Goal: Task Accomplishment & Management: Use online tool/utility

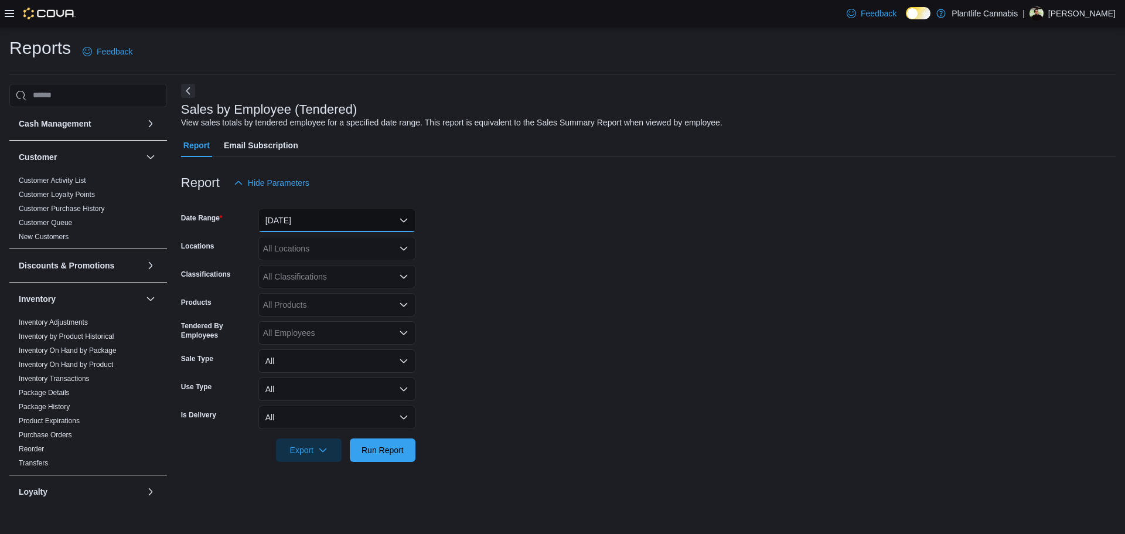
click at [303, 216] on button "[DATE]" at bounding box center [336, 220] width 157 height 23
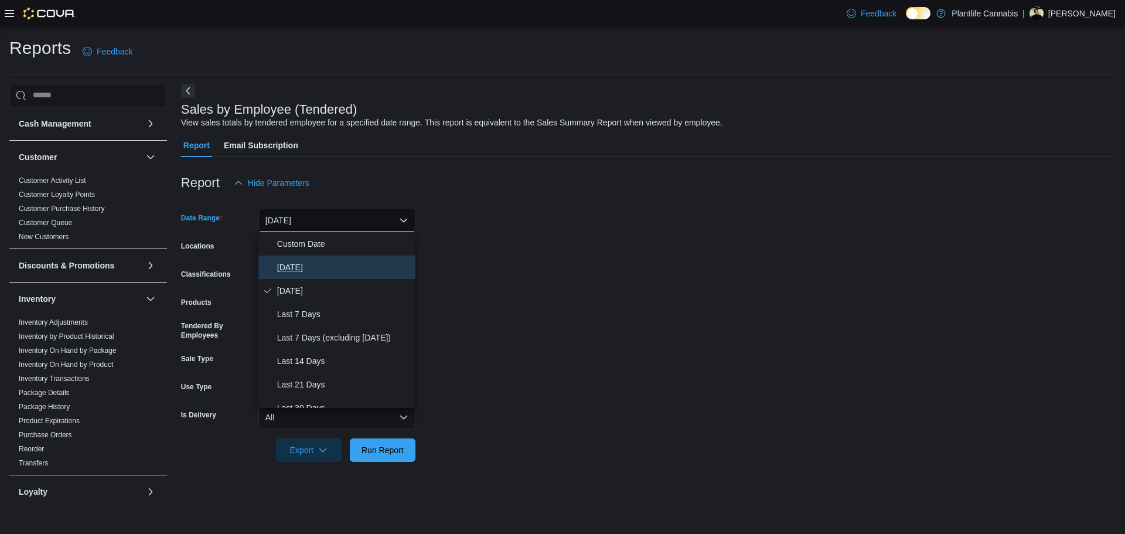
click at [292, 265] on span "Today" at bounding box center [344, 267] width 134 height 14
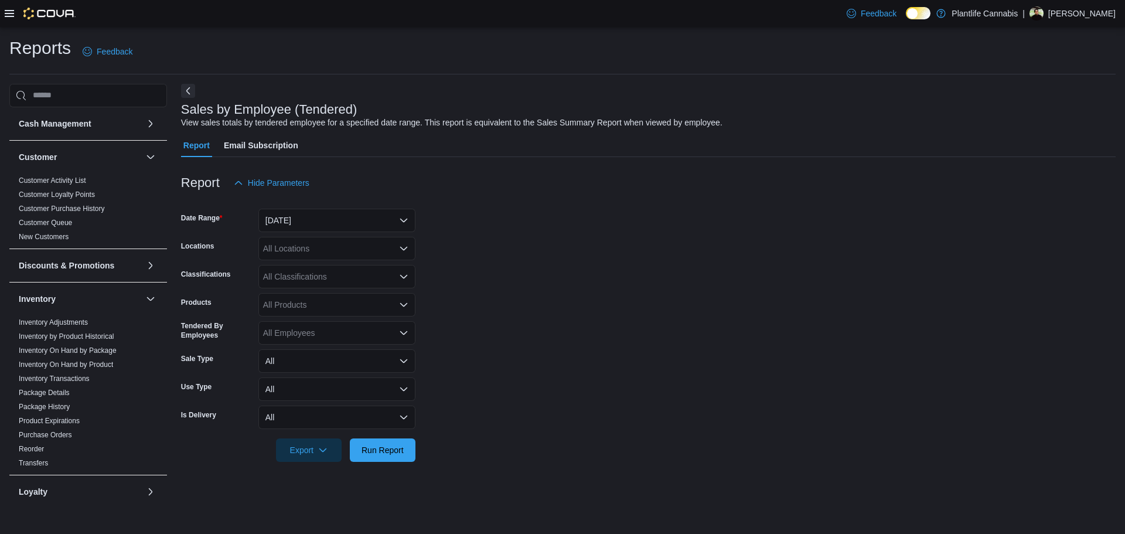
click at [303, 250] on div "All Locations" at bounding box center [336, 248] width 157 height 23
type input "*****"
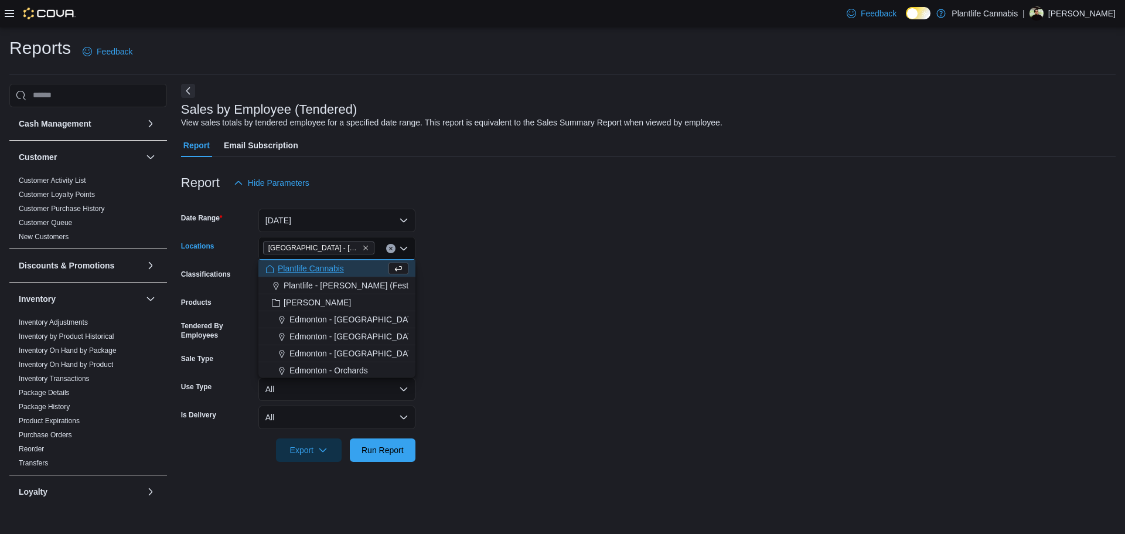
click at [526, 294] on form "Date Range Today Locations Edmonton - South Common Combo box. Selected. Edmonto…" at bounding box center [648, 328] width 935 height 267
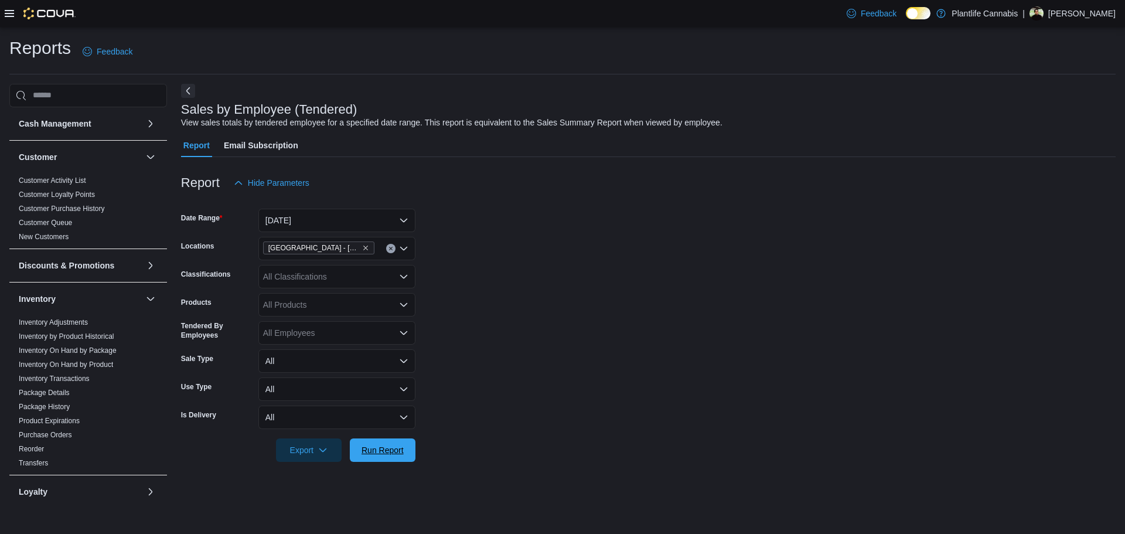
click at [413, 449] on button "Run Report" at bounding box center [383, 449] width 66 height 23
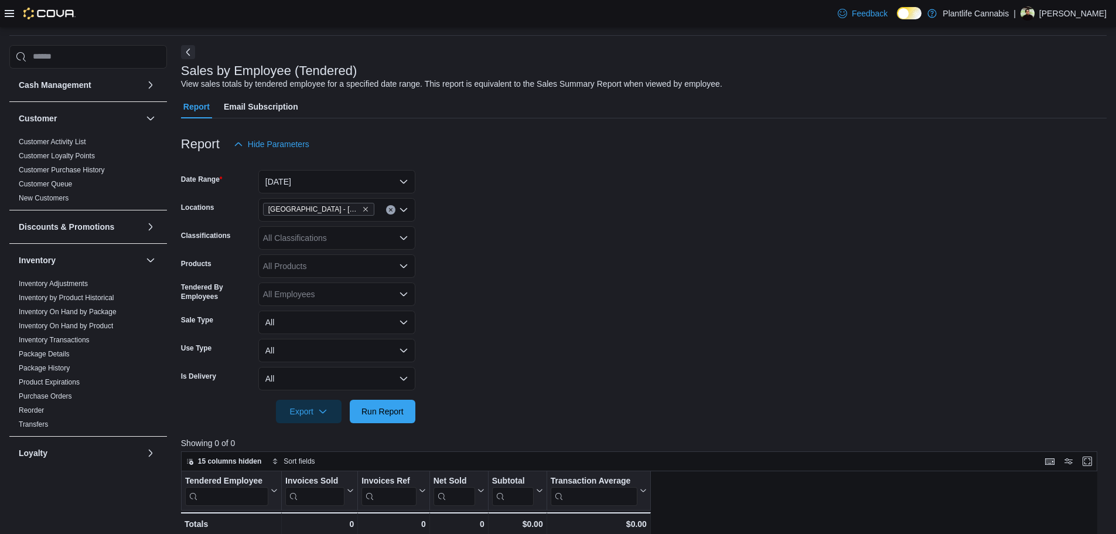
scroll to position [59, 0]
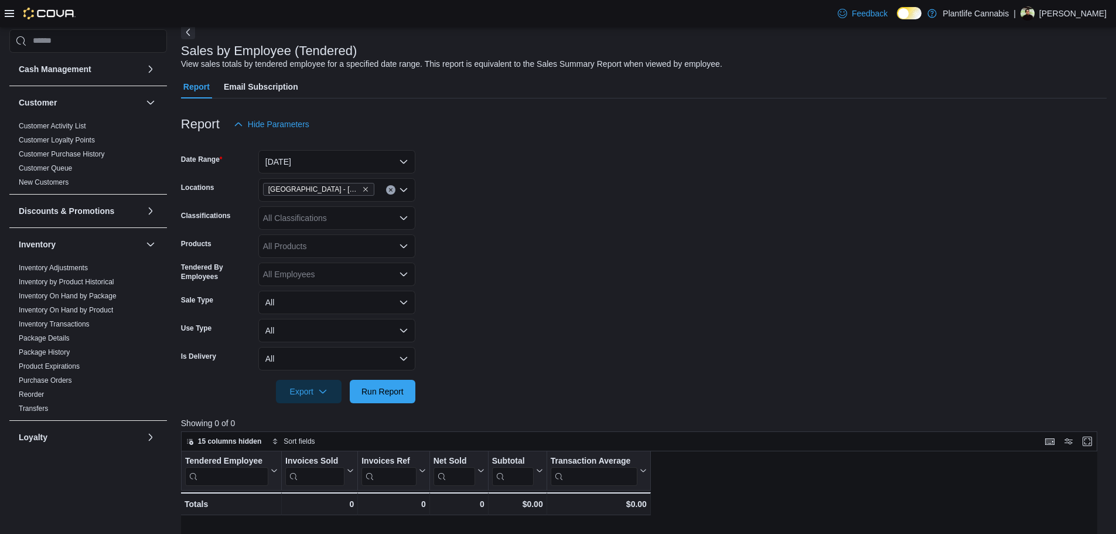
click at [734, 164] on form "Date Range Today Locations Edmonton - South Common Classifications All Classifi…" at bounding box center [644, 269] width 926 height 267
click at [403, 401] on span "Run Report" at bounding box center [383, 391] width 52 height 23
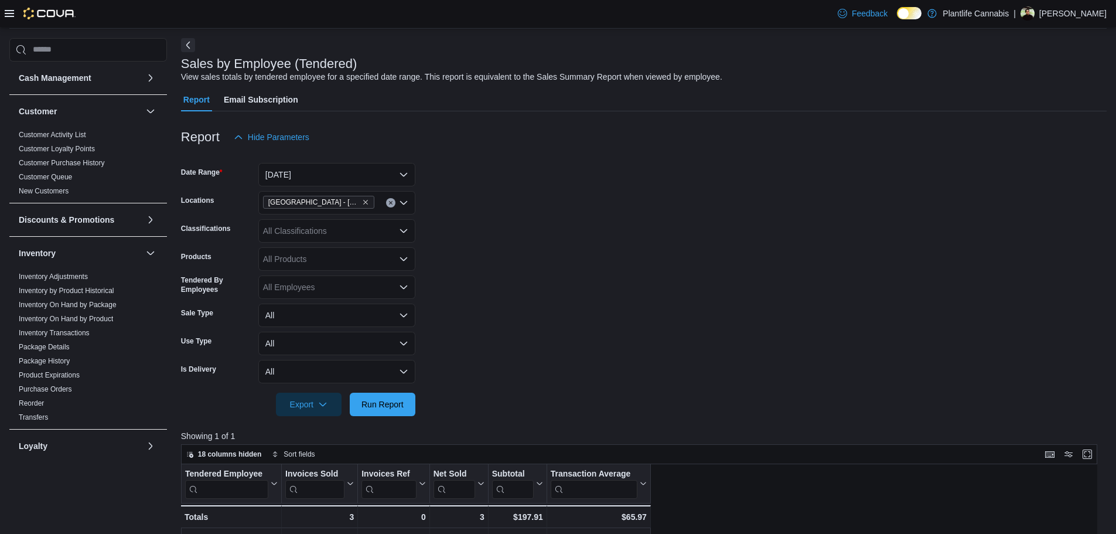
scroll to position [0, 0]
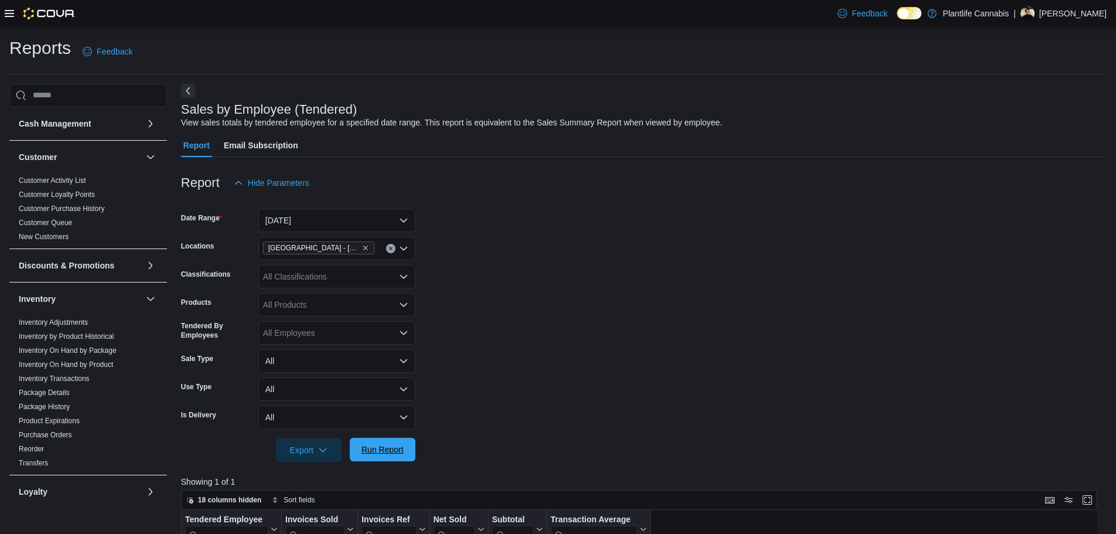
click at [409, 450] on button "Run Report" at bounding box center [383, 449] width 66 height 23
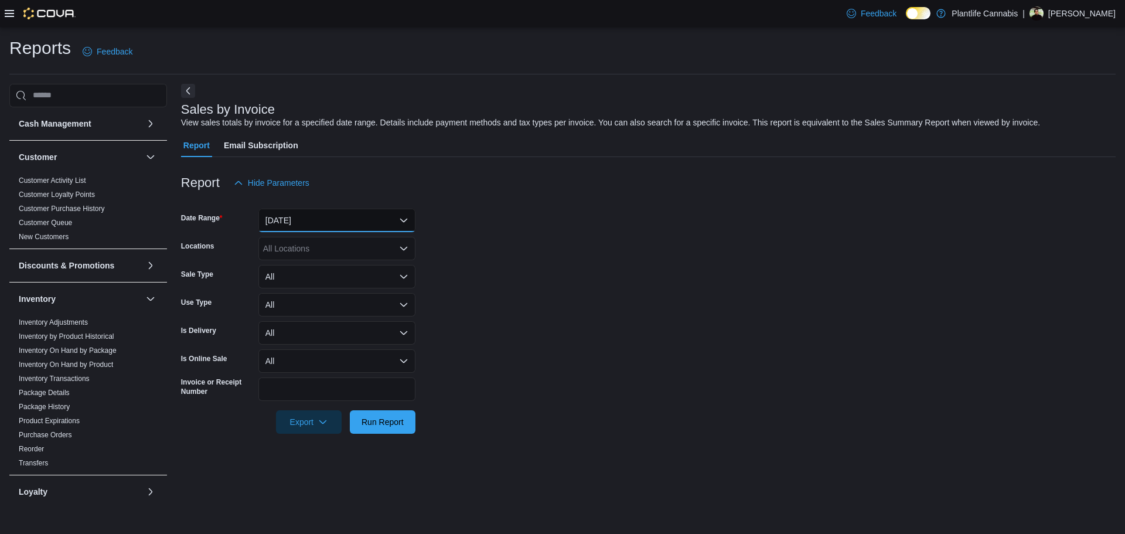
click at [315, 224] on button "[DATE]" at bounding box center [336, 220] width 157 height 23
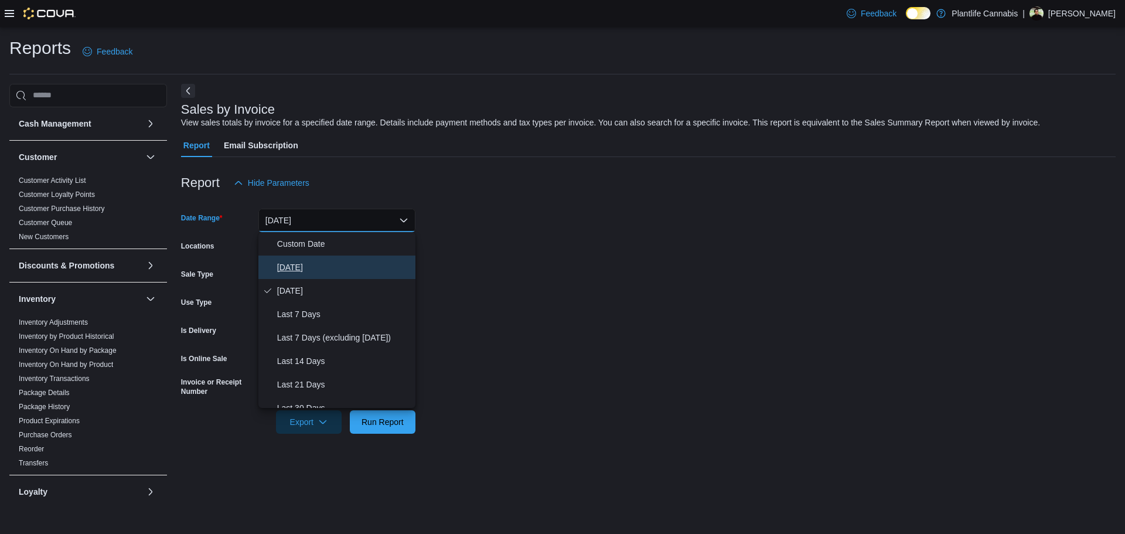
click at [305, 272] on span "Today" at bounding box center [344, 267] width 134 height 14
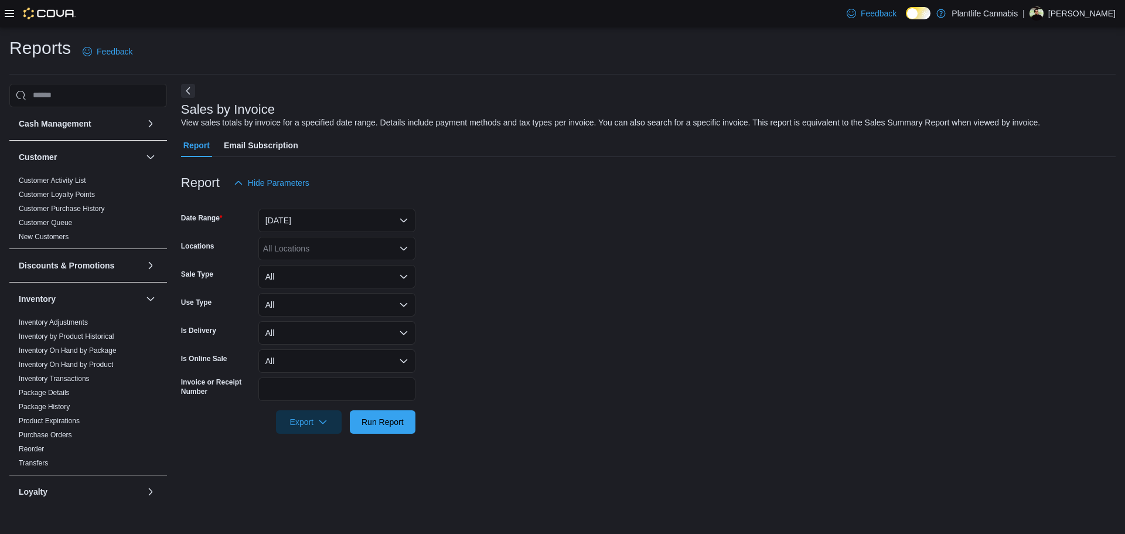
click at [309, 247] on div "All Locations" at bounding box center [336, 248] width 157 height 23
type input "*****"
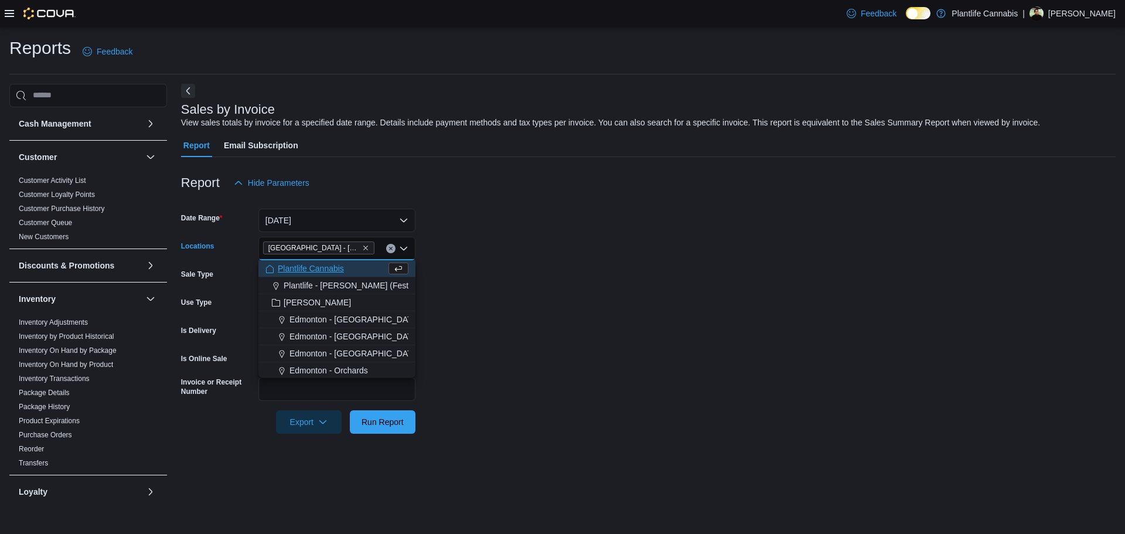
click at [639, 306] on form "Date Range Today Locations Edmonton - South Common Combo box. Selected. Edmonto…" at bounding box center [648, 314] width 935 height 239
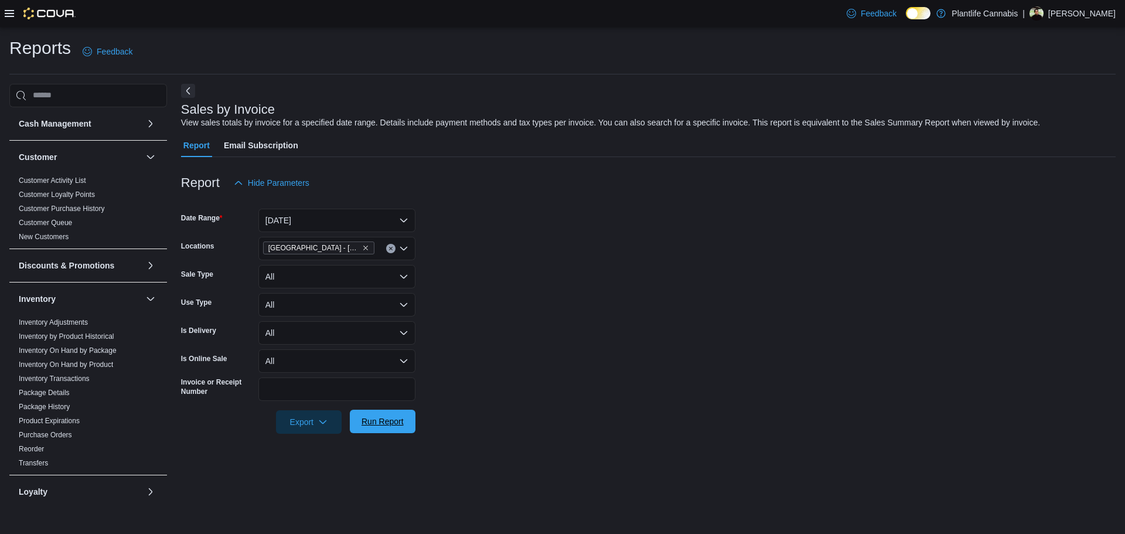
click at [362, 421] on span "Run Report" at bounding box center [383, 422] width 42 height 12
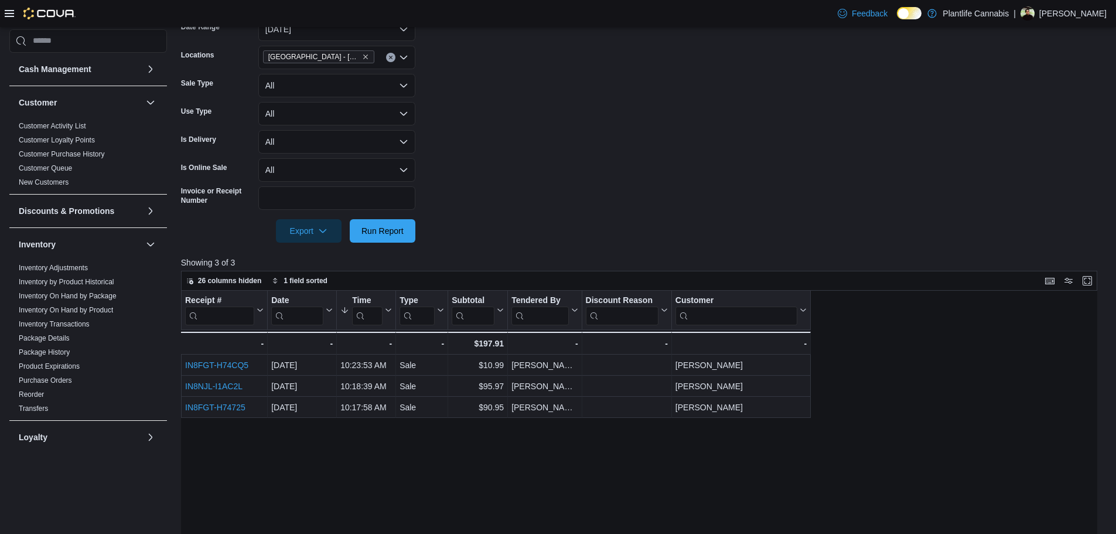
scroll to position [234, 0]
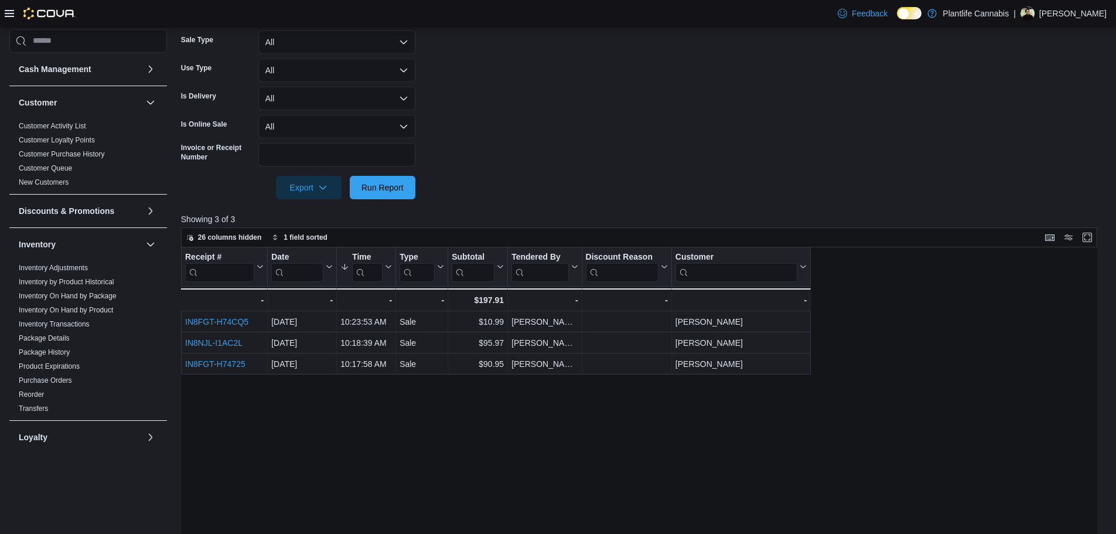
drag, startPoint x: 660, startPoint y: 124, endPoint x: 642, endPoint y: 12, distance: 112.9
click at [660, 123] on form "Date Range Today Locations Edmonton - South Common Sale Type All Use Type All I…" at bounding box center [644, 79] width 926 height 239
